Goal: Task Accomplishment & Management: Manage account settings

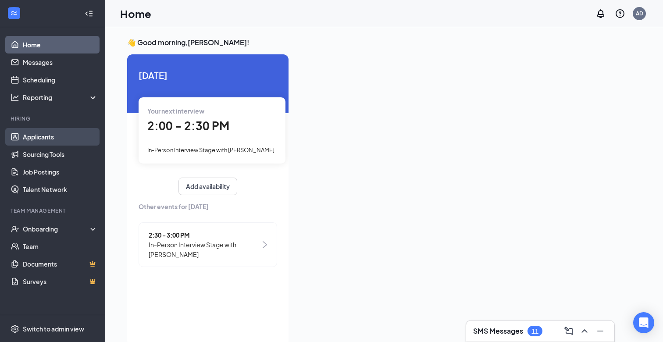
click at [54, 138] on link "Applicants" at bounding box center [60, 137] width 75 height 18
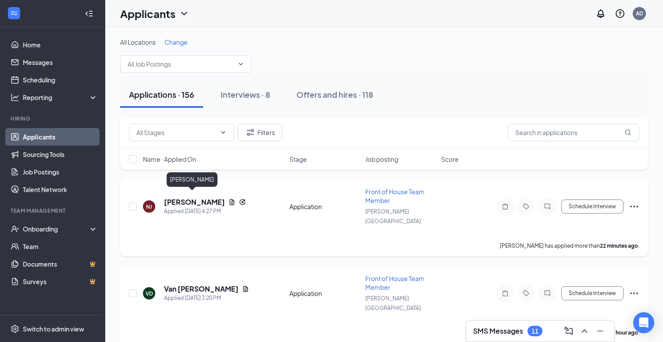
click at [203, 200] on h5 "[PERSON_NAME]" at bounding box center [194, 202] width 61 height 10
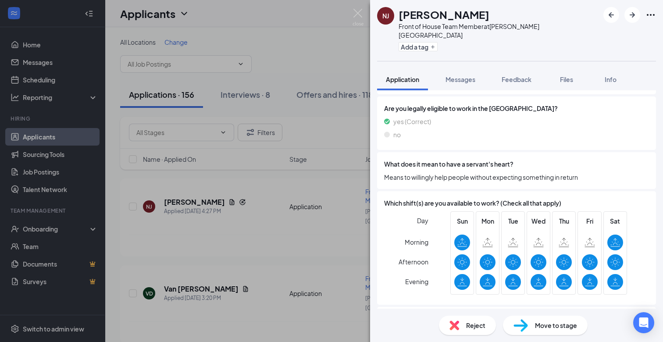
scroll to position [440, 0]
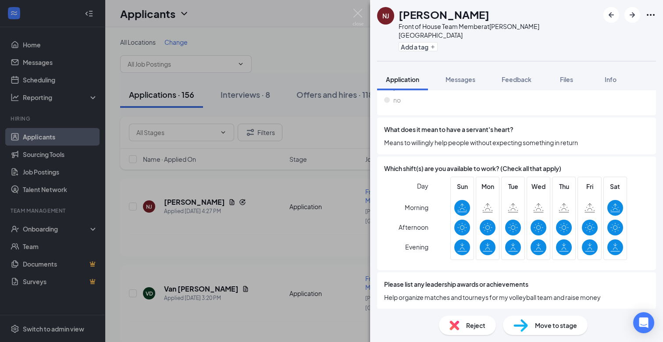
click at [352, 11] on div "NJ [PERSON_NAME] Front of House Team Member at [PERSON_NAME][GEOGRAPHIC_DATA] A…" at bounding box center [331, 171] width 663 height 342
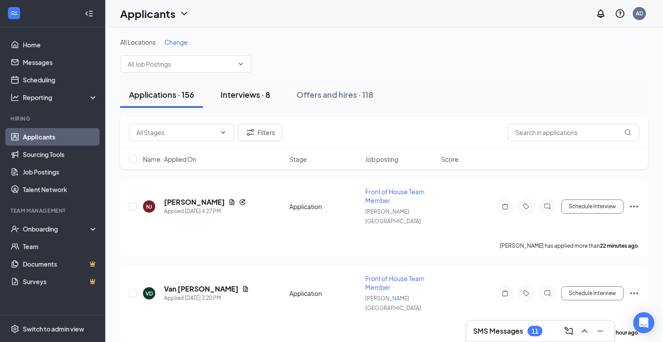
click at [252, 93] on div "Interviews · 8" at bounding box center [246, 94] width 50 height 11
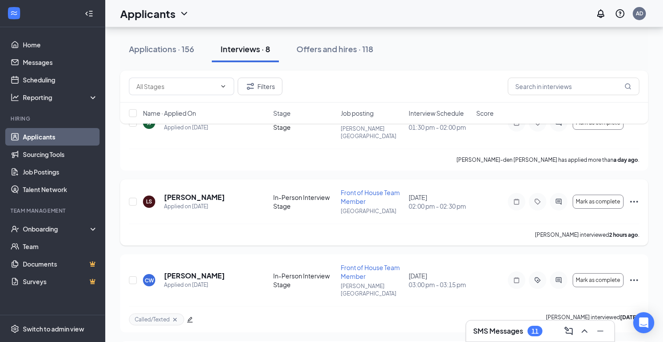
scroll to position [80, 0]
click at [198, 194] on h5 "[PERSON_NAME]" at bounding box center [194, 199] width 61 height 10
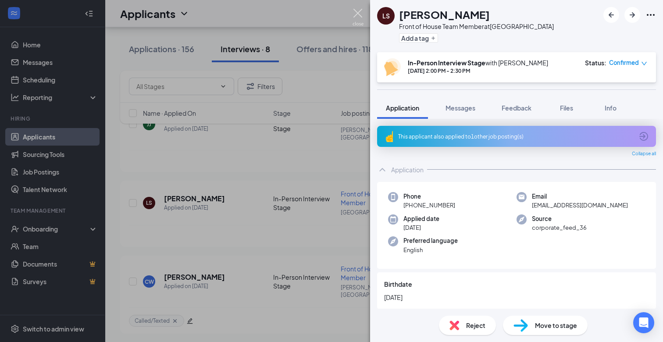
click at [356, 12] on img at bounding box center [357, 17] width 11 height 17
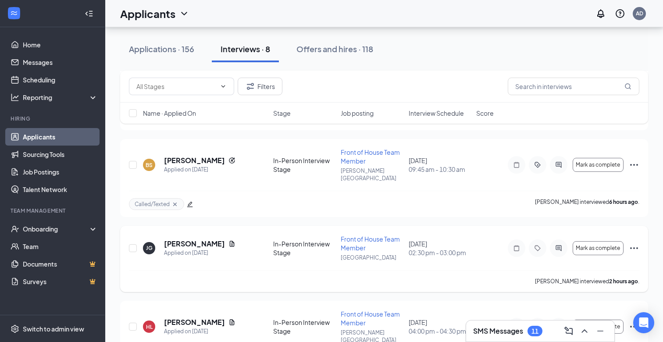
scroll to position [286, 0]
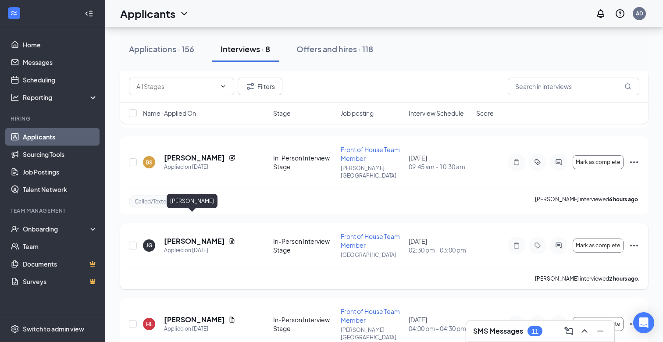
click at [191, 236] on h5 "[PERSON_NAME]" at bounding box center [194, 241] width 61 height 10
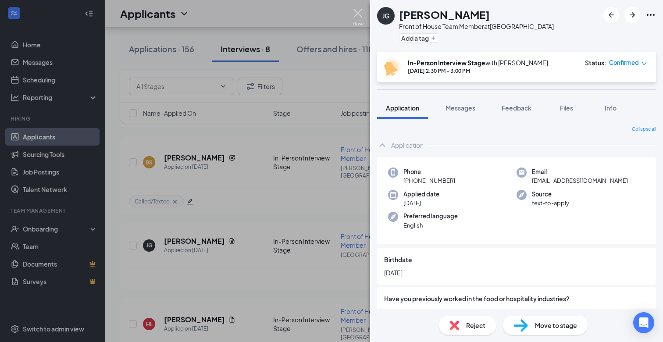
click at [360, 11] on img at bounding box center [357, 17] width 11 height 17
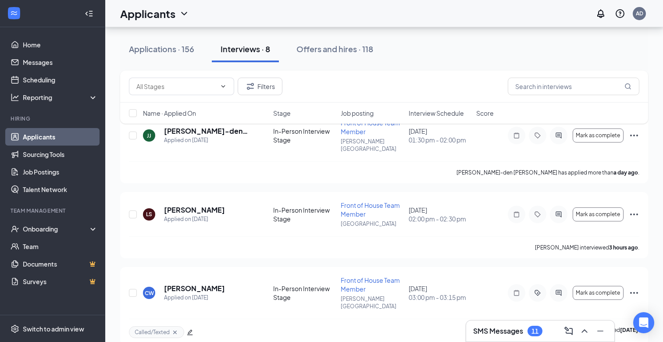
scroll to position [68, 0]
click at [186, 206] on h5 "[PERSON_NAME]" at bounding box center [194, 211] width 61 height 10
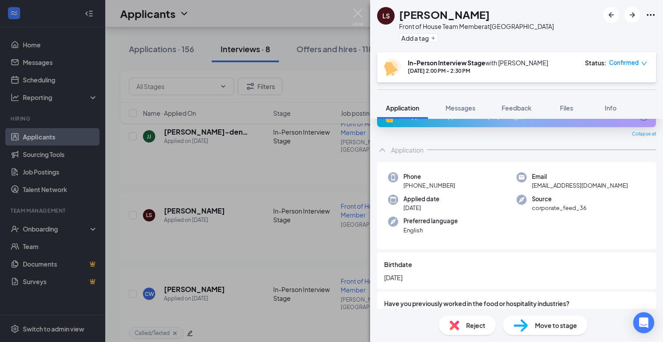
scroll to position [19, 0]
click at [355, 11] on img at bounding box center [357, 17] width 11 height 17
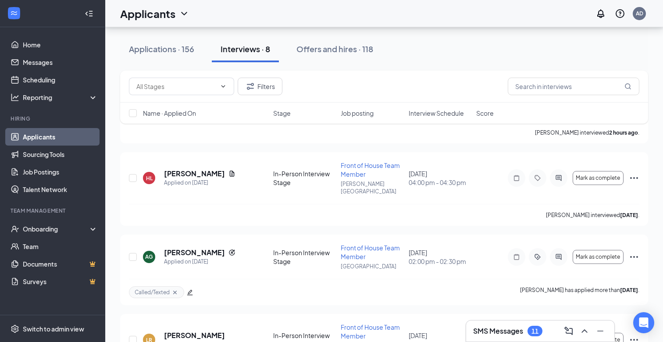
scroll to position [451, 0]
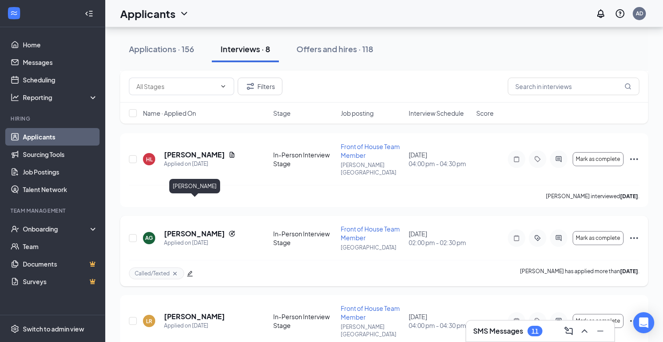
click at [199, 229] on h5 "[PERSON_NAME]" at bounding box center [194, 234] width 61 height 10
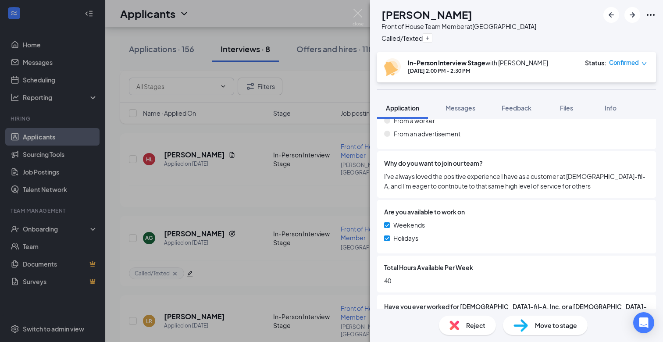
scroll to position [776, 0]
